Goal: Information Seeking & Learning: Check status

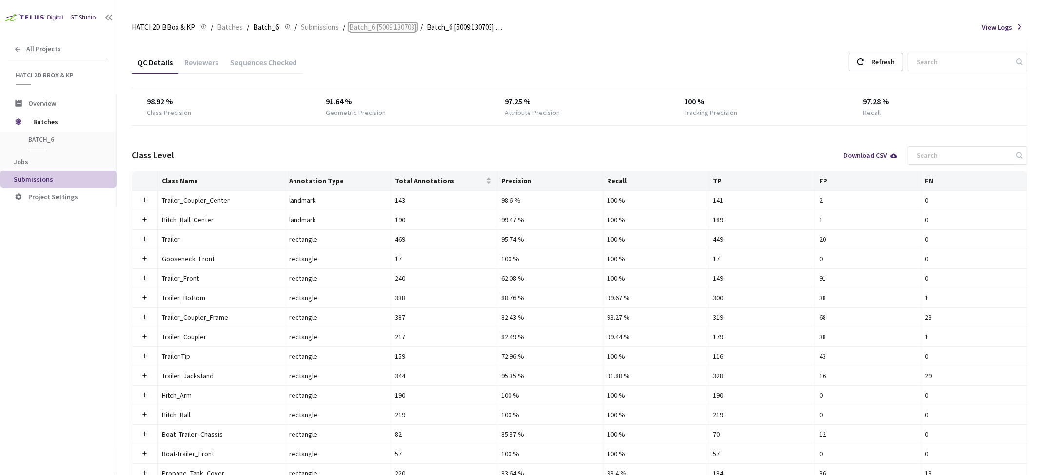
click at [368, 24] on span "Batch_6 [5009:130703]" at bounding box center [382, 27] width 67 height 12
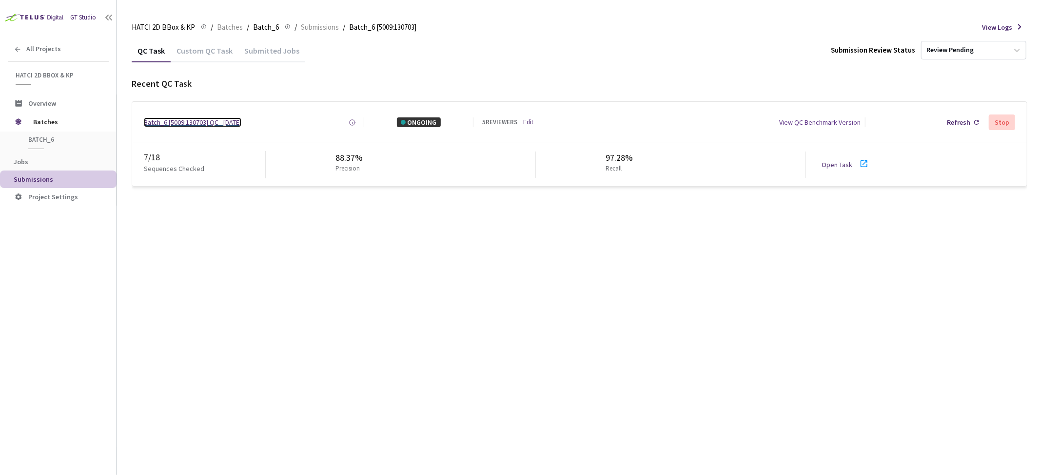
click at [200, 120] on div "Batch_6 [5009:130703] QC - [DATE]" at bounding box center [192, 122] width 97 height 10
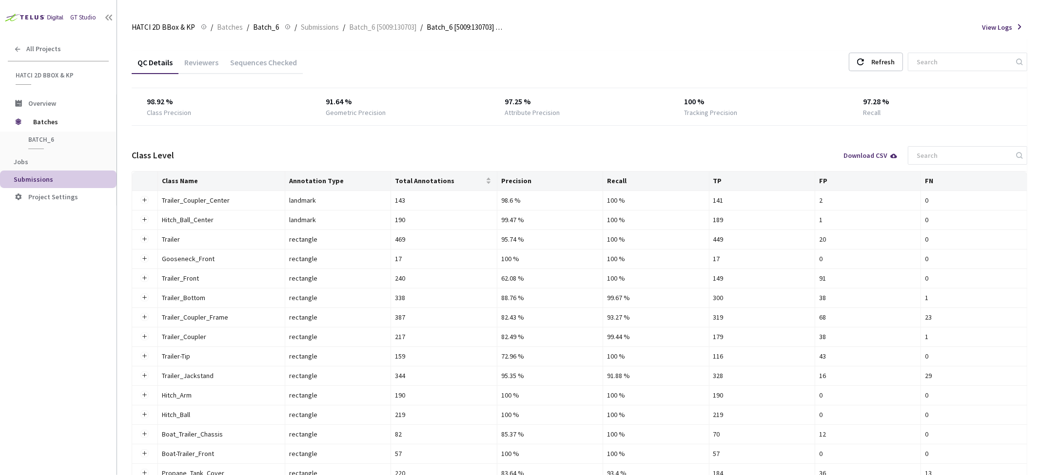
click at [266, 58] on div "Sequences Checked" at bounding box center [263, 66] width 78 height 17
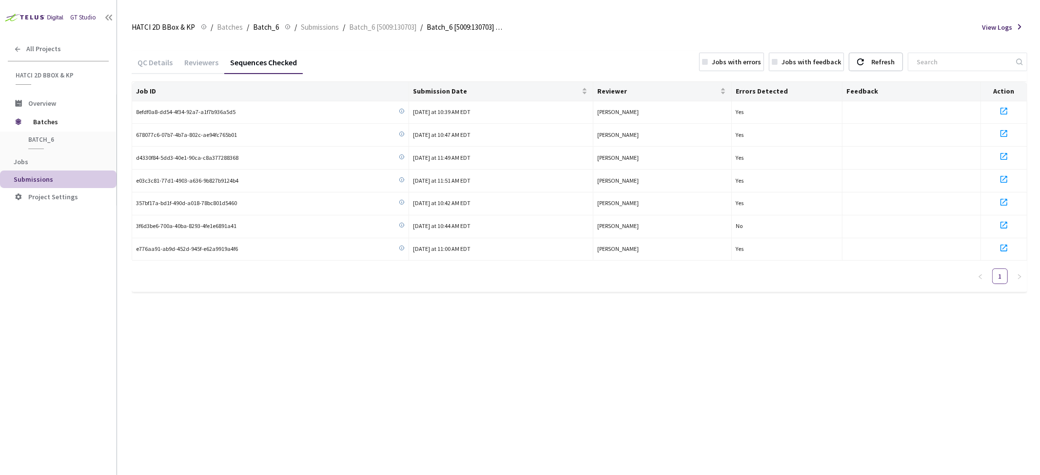
click at [225, 65] on div "Sequences Checked" at bounding box center [263, 66] width 78 height 17
click at [216, 69] on div "Reviewers" at bounding box center [201, 66] width 46 height 17
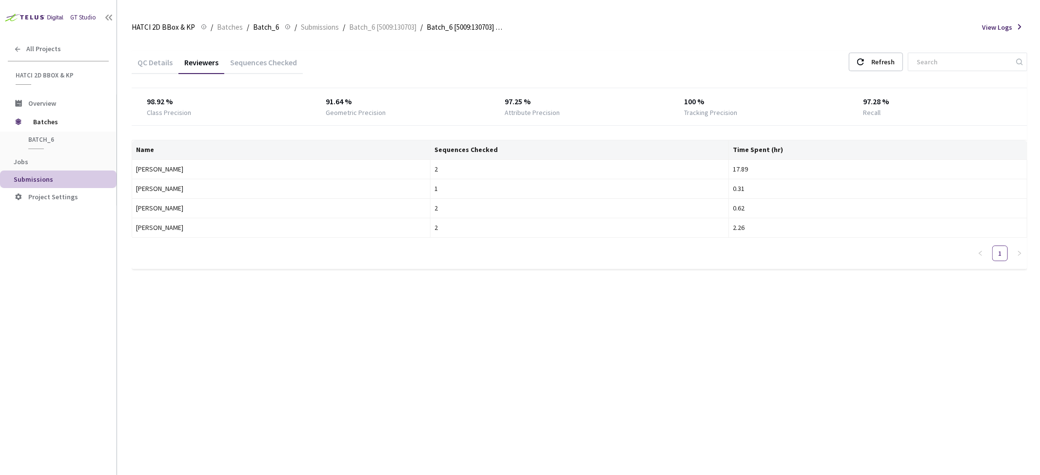
click at [145, 64] on div "QC Details" at bounding box center [155, 66] width 47 height 17
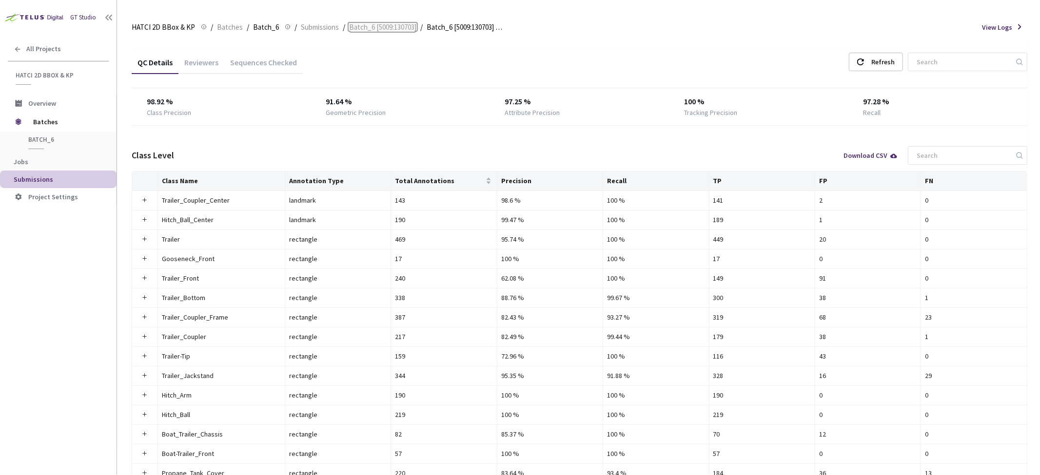
click at [374, 24] on span "Batch_6 [5009:130703]" at bounding box center [382, 27] width 67 height 12
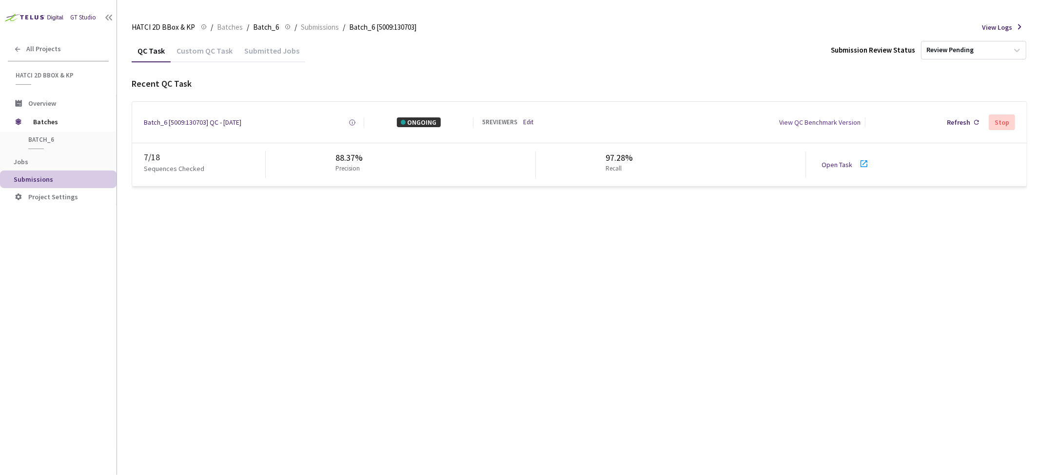
click at [837, 166] on link "Open Task" at bounding box center [836, 164] width 31 height 9
